Goal: Task Accomplishment & Management: Manage account settings

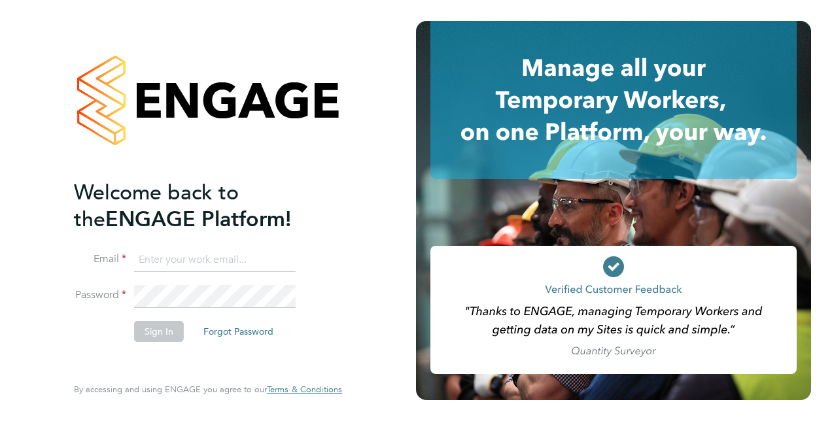
type input "[PERSON_NAME][EMAIL_ADDRESS][DOMAIN_NAME]"
click at [149, 332] on button "Sign In" at bounding box center [159, 331] width 50 height 21
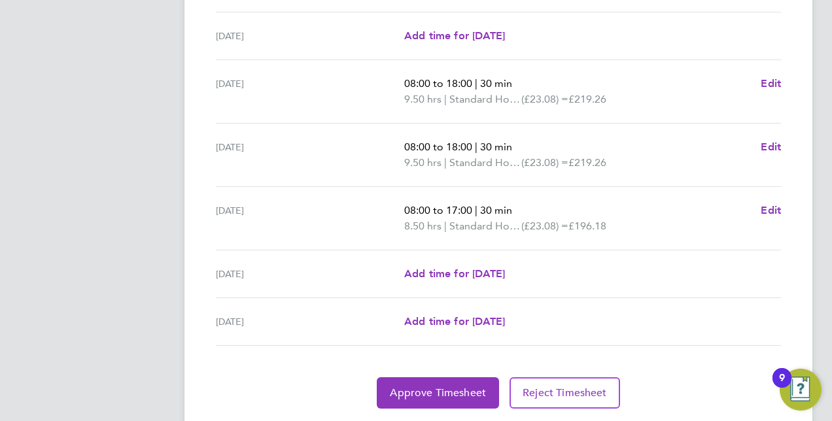
scroll to position [483, 0]
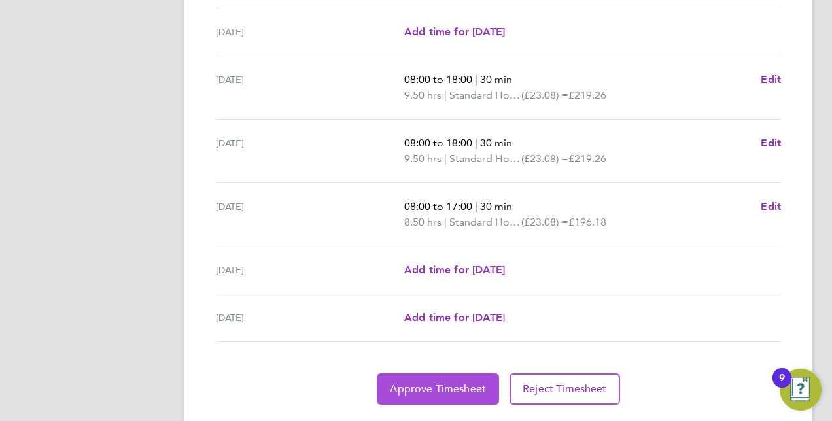
click at [441, 393] on button "Approve Timesheet" at bounding box center [438, 389] width 122 height 31
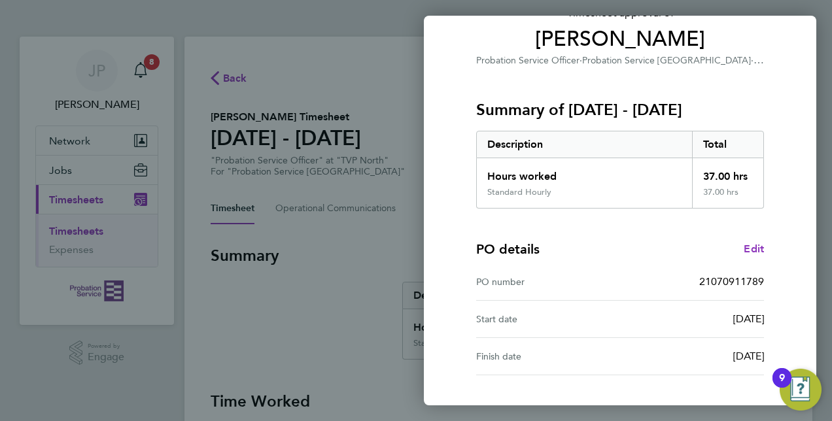
scroll to position [204, 0]
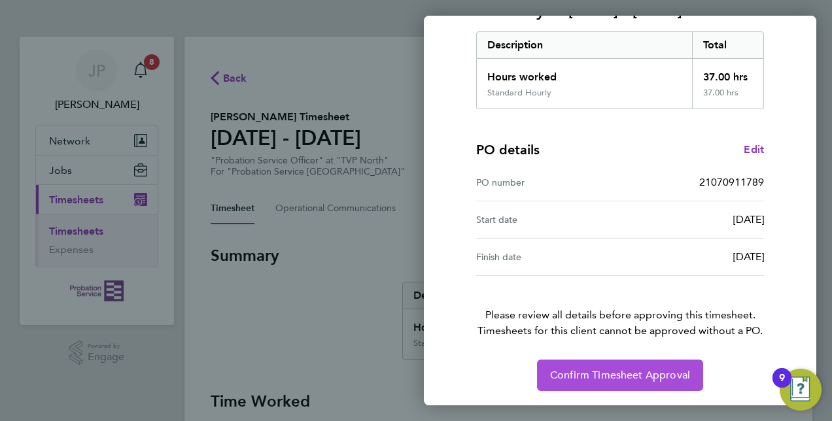
click at [630, 363] on button "Confirm Timesheet Approval" at bounding box center [620, 375] width 166 height 31
